Goal: Information Seeking & Learning: Learn about a topic

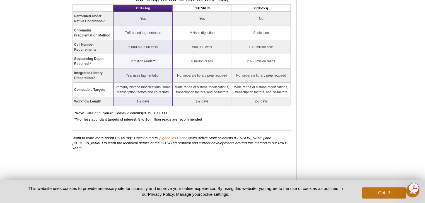
scroll to position [631, 0]
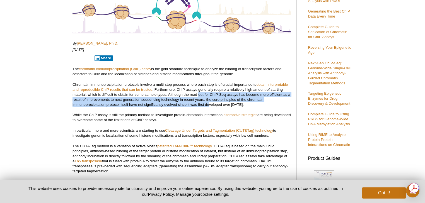
drag, startPoint x: 208, startPoint y: 104, endPoint x: 199, endPoint y: 93, distance: 13.6
click at [199, 93] on p "Chromatin immunoprecipitation protocols involve a multi-step process where each…" at bounding box center [182, 94] width 218 height 25
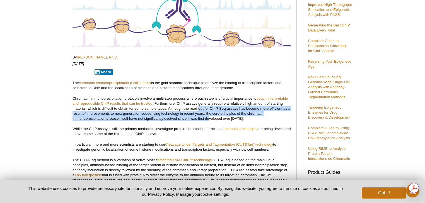
scroll to position [103, 0]
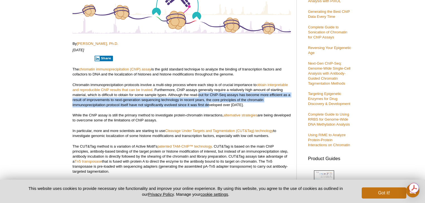
click at [199, 93] on p "Chromatin immunoprecipitation protocols involve a multi-step process where each…" at bounding box center [182, 95] width 218 height 25
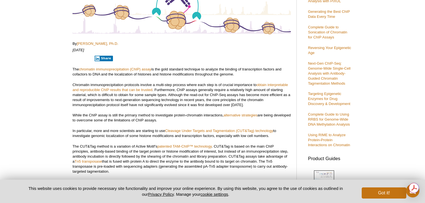
drag, startPoint x: 177, startPoint y: 119, endPoint x: 136, endPoint y: 113, distance: 41.7
click at [136, 113] on p "While the ChIP assay is still the primary method to investigate protein-chromat…" at bounding box center [182, 118] width 218 height 10
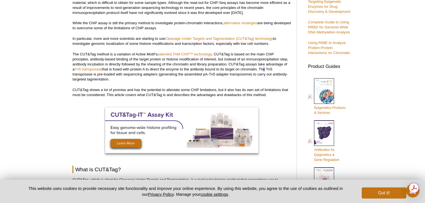
scroll to position [184, 0]
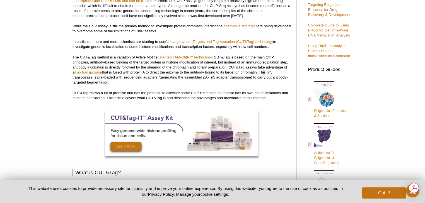
drag, startPoint x: 263, startPoint y: 73, endPoint x: 209, endPoint y: 83, distance: 54.7
click at [209, 83] on p "The CUT&Tag method is a variation of Active Motif’s patented TAM-ChIP™ technolo…" at bounding box center [182, 70] width 218 height 30
click at [208, 83] on p "The CUT&Tag method is a variation of Active Motif’s patented TAM-ChIP™ technolo…" at bounding box center [182, 70] width 218 height 30
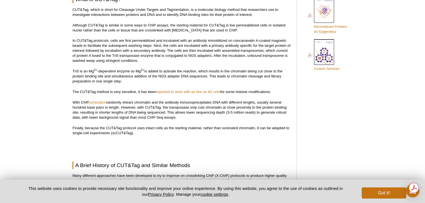
scroll to position [362, 0]
